Goal: Task Accomplishment & Management: Manage account settings

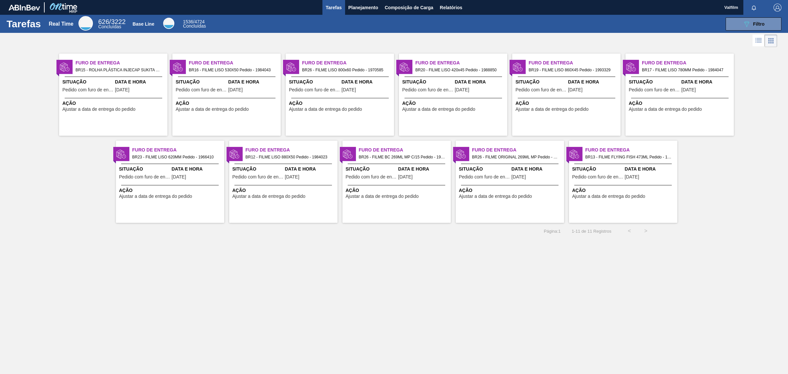
click at [419, 213] on div "Furo de Entrega BR26 - FILME BC 269ML MP C/15 Pedido - 1980582 Situação Pedido …" at bounding box center [397, 182] width 108 height 82
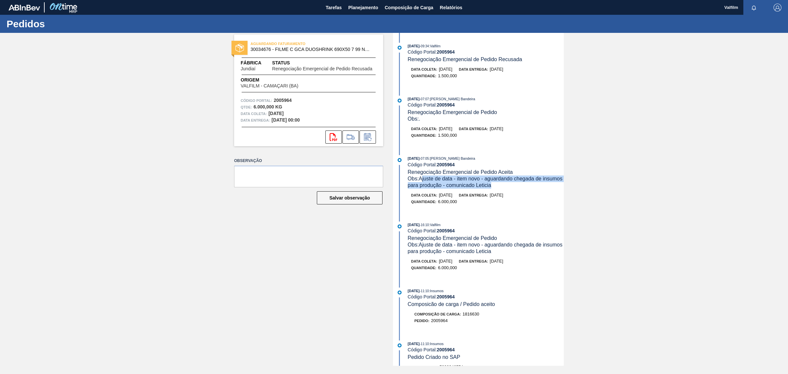
drag, startPoint x: 422, startPoint y: 179, endPoint x: 521, endPoint y: 190, distance: 99.5
click at [521, 188] on div "Obs: Ajuste de data - item novo - aguardando chegada de insumos para produção -…" at bounding box center [486, 181] width 156 height 13
click at [501, 193] on div "15/08/2025 - 07:05 : Leticia Marquesini Bandeira Código Portal: 2005964 Renegoc…" at bounding box center [479, 183] width 169 height 56
drag, startPoint x: 421, startPoint y: 181, endPoint x: 460, endPoint y: 189, distance: 40.3
click at [460, 188] on span "Obs: Ajuste de data - item novo - aguardando chegada de insumos para produção -…" at bounding box center [486, 182] width 156 height 12
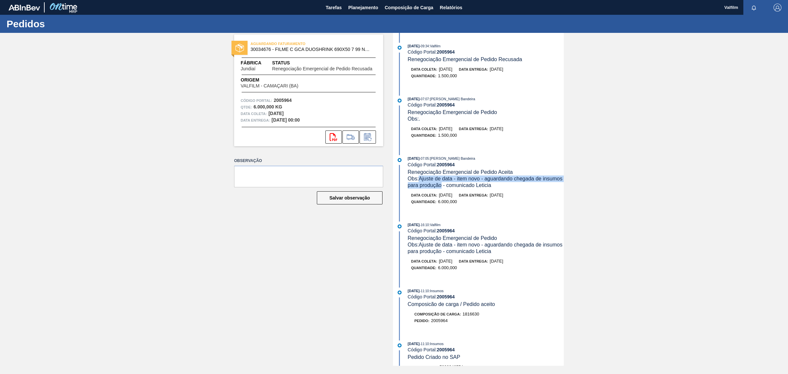
copy span "Ajuste de data - item novo - aguardando chegada de insumos para produção"
copy span "Ajuste de data - item novo - aguardando chegada de insumos para produçã"
click at [364, 142] on button at bounding box center [368, 136] width 16 height 13
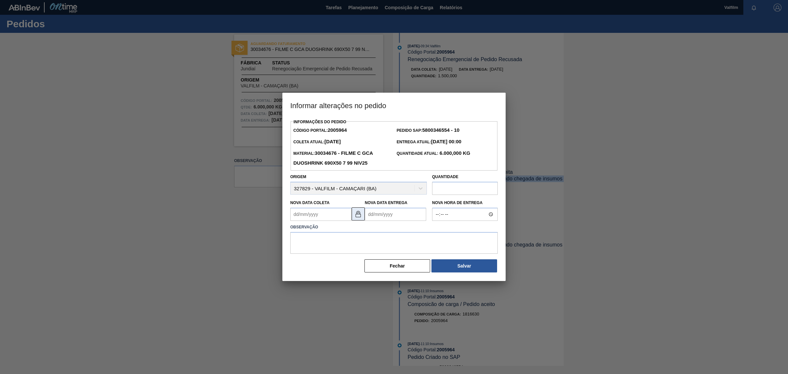
click at [356, 213] on img at bounding box center [358, 214] width 8 height 8
drag, startPoint x: 370, startPoint y: 215, endPoint x: 406, endPoint y: 211, distance: 35.7
click at [374, 212] on Entrega2005964 "Nova Data Entrega" at bounding box center [395, 214] width 61 height 13
click at [437, 230] on button "Next Month" at bounding box center [438, 230] width 5 height 5
click at [394, 262] on div "9" at bounding box center [393, 261] width 9 height 9
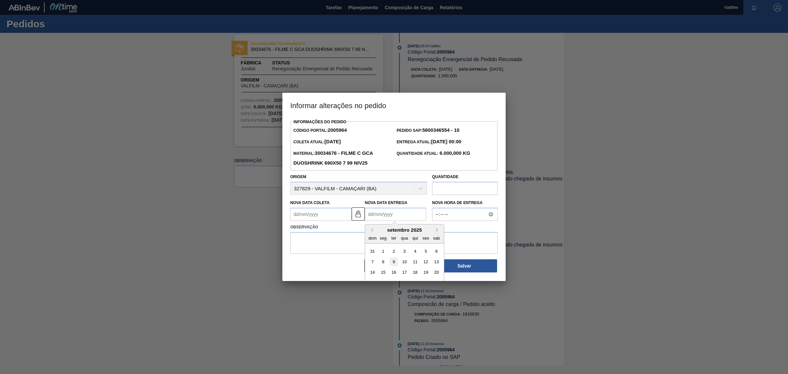
type Entrega2005964 "09/09/2025"
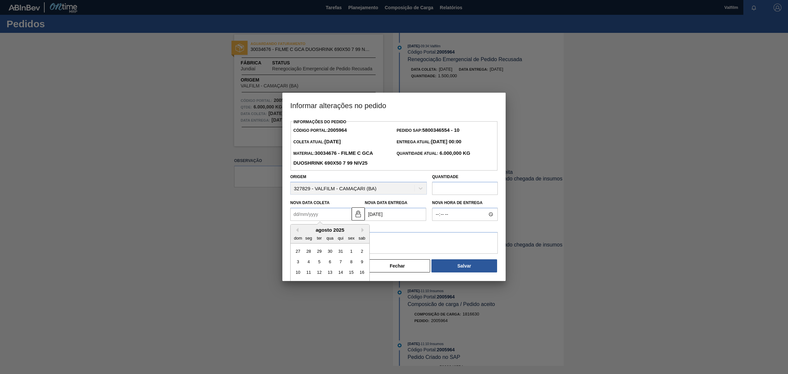
click at [297, 215] on Coleta2005964 "Nova Data Coleta" at bounding box center [320, 214] width 61 height 13
click at [365, 229] on button "Next Month" at bounding box center [364, 230] width 5 height 5
click at [353, 252] on div "5" at bounding box center [351, 251] width 9 height 9
type Coleta2005964 "05/09/2025"
click at [327, 237] on textarea at bounding box center [394, 243] width 208 height 22
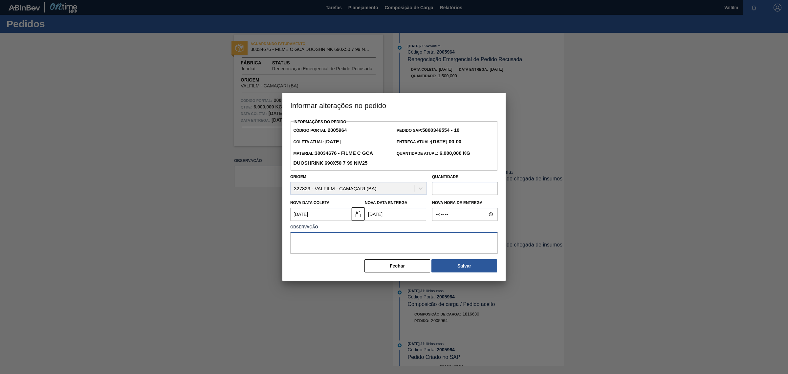
paste textarea "Ajuste de data - item novo - aguardando chegada de insumos para produçã"
type textarea "Ajuste de data - item novo - aguardando chegada de insumos para produção"
click at [443, 269] on button "Salvar" at bounding box center [465, 265] width 66 height 13
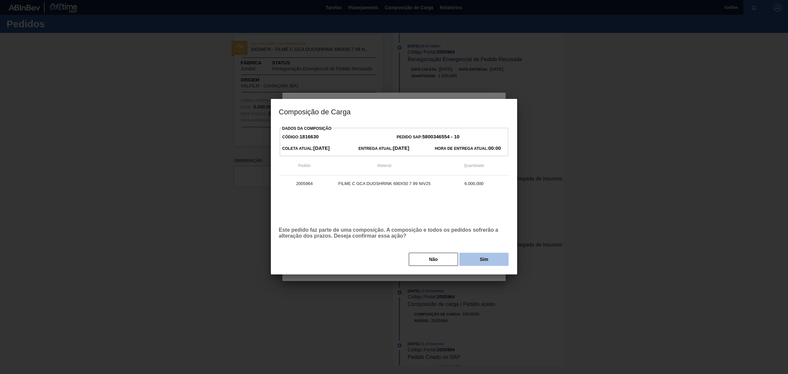
click at [466, 260] on button "Sim" at bounding box center [483, 259] width 49 height 13
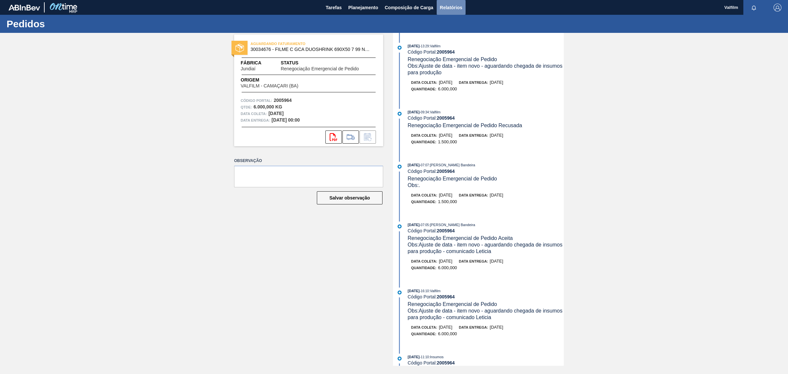
click at [449, 6] on span "Relatórios" at bounding box center [451, 8] width 22 height 8
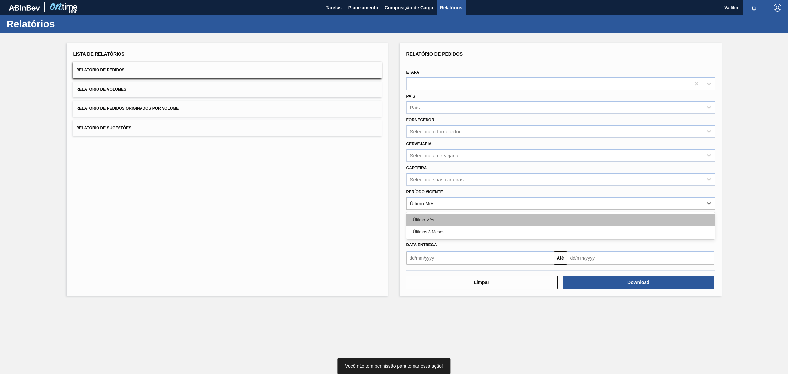
drag, startPoint x: 433, startPoint y: 205, endPoint x: 437, endPoint y: 212, distance: 8.5
click at [434, 205] on div "Último Mês" at bounding box center [422, 203] width 25 height 6
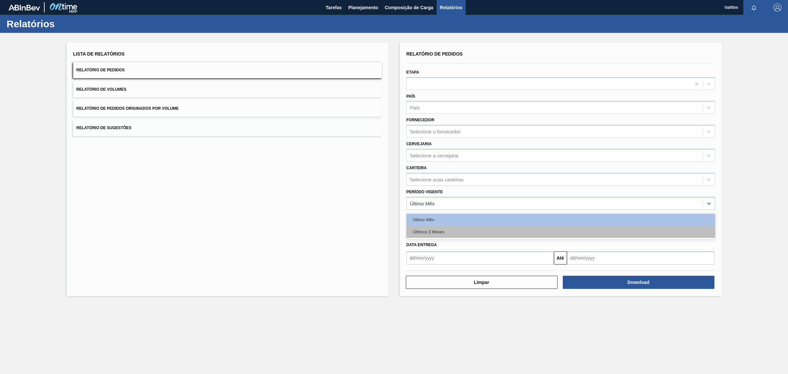
click at [445, 227] on div "Últimos 3 Meses" at bounding box center [561, 232] width 309 height 12
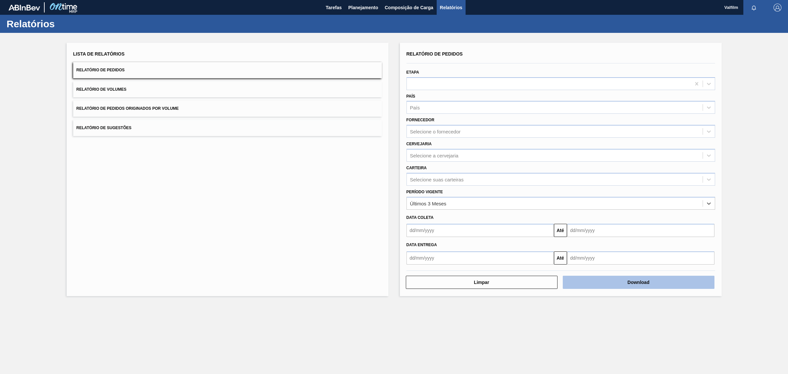
click at [609, 284] on button "Download" at bounding box center [639, 282] width 152 height 13
